Goal: Task Accomplishment & Management: Complete application form

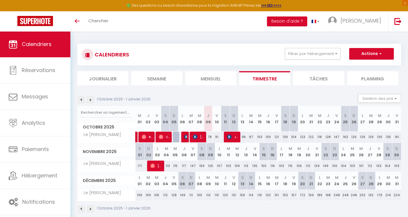
click at [232, 136] on span "Jaussely Celine" at bounding box center [233, 136] width 12 height 11
select select "OK"
select select "KO"
select select "0"
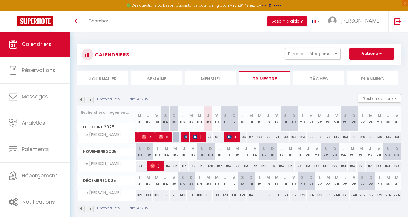
select select "1"
select select
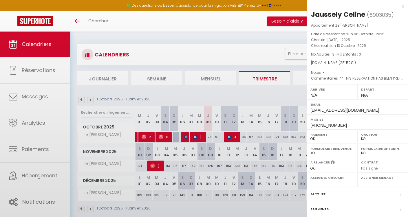
select select "33656"
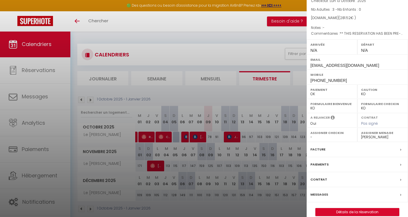
scroll to position [51, 0]
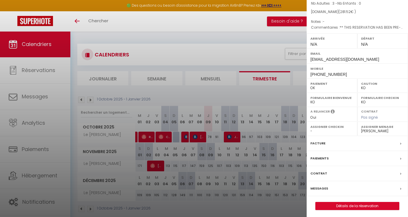
click at [336, 204] on link "Détails de la réservation" at bounding box center [357, 206] width 83 height 8
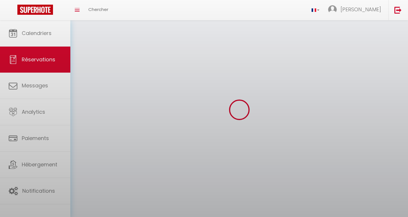
select select
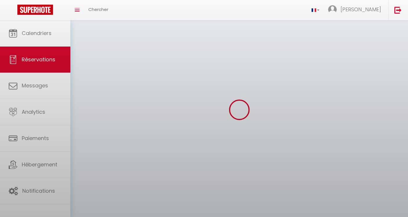
select select
checkbox input "false"
select select
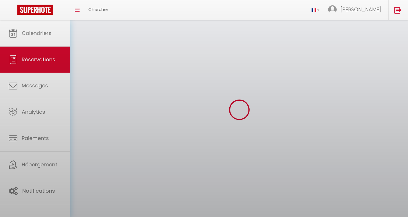
select select
checkbox input "false"
select select
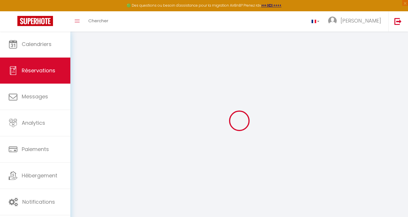
type input "Jaussely"
type input "Celine"
type input "[EMAIL_ADDRESS][DOMAIN_NAME]"
type input "[PHONE_NUMBER]"
type input "."
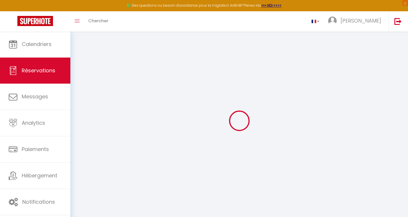
select select "FR"
type input "46.04"
type input "3.94"
select select "46510"
select select "1"
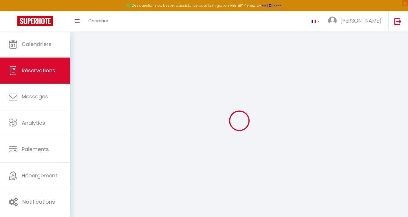
select select
type input "3"
select select "12"
select select
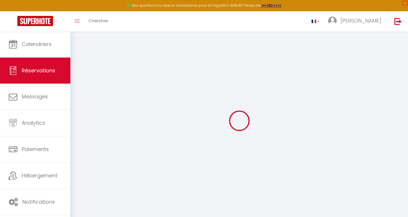
type input "235.8"
checkbox input "false"
select select "2"
type input "35"
type input "0"
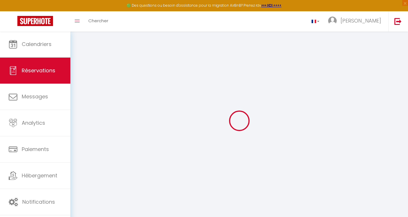
type input "0"
select select
select select "14"
checkbox input "false"
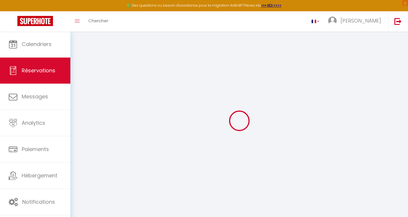
select select
checkbox input "false"
select select
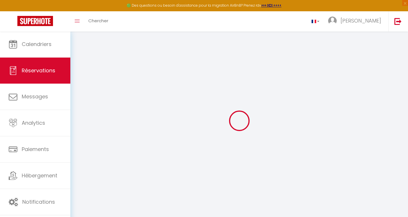
checkbox input "false"
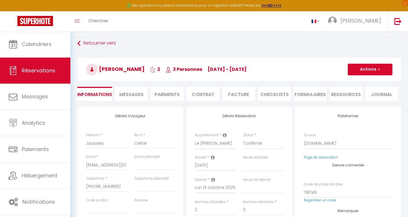
select select
checkbox input "false"
type textarea "** THIS RESERVATION HAS BEEN PRE-PAID ** Reservation has a cancellation grace p…"
type input "35"
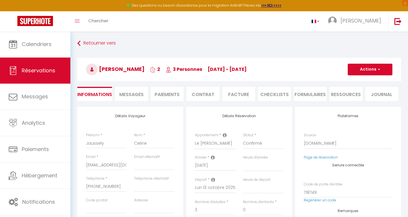
type input "10.72"
select select
checkbox input "false"
select select
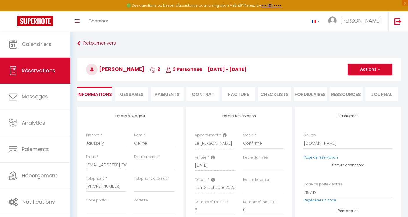
select select
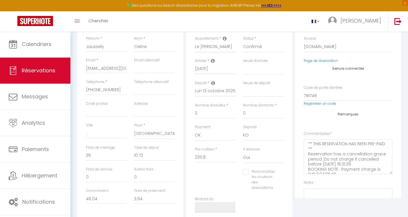
scroll to position [104, 0]
